Goal: Transaction & Acquisition: Subscribe to service/newsletter

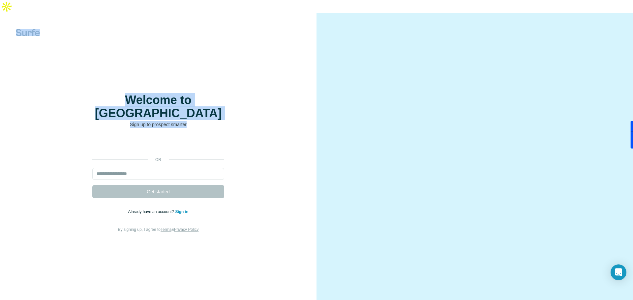
drag, startPoint x: 40, startPoint y: 20, endPoint x: 11, endPoint y: 15, distance: 29.7
click at [11, 15] on div "Welcome to Surfe Sign up to prospect smarter or Get started Already have an acc…" at bounding box center [158, 163] width 316 height 300
click at [118, 31] on div "Welcome to Surfe Sign up to prospect smarter or Get started Already have an acc…" at bounding box center [158, 163] width 316 height 300
